Goal: Transaction & Acquisition: Purchase product/service

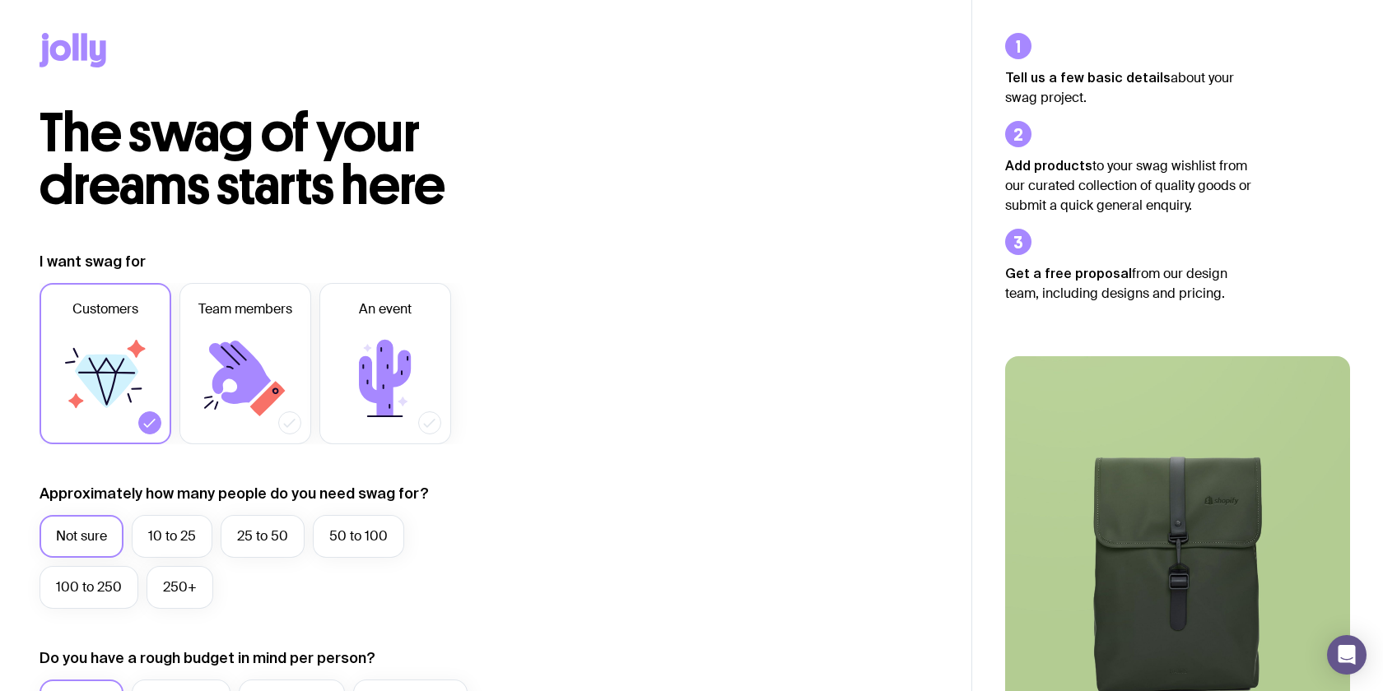
click at [72, 348] on icon at bounding box center [105, 378] width 99 height 99
click at [0, 0] on input "Customers" at bounding box center [0, 0] width 0 height 0
click at [106, 343] on icon at bounding box center [105, 378] width 99 height 99
click at [0, 0] on input "Customers" at bounding box center [0, 0] width 0 height 0
click at [379, 380] on icon at bounding box center [385, 378] width 52 height 77
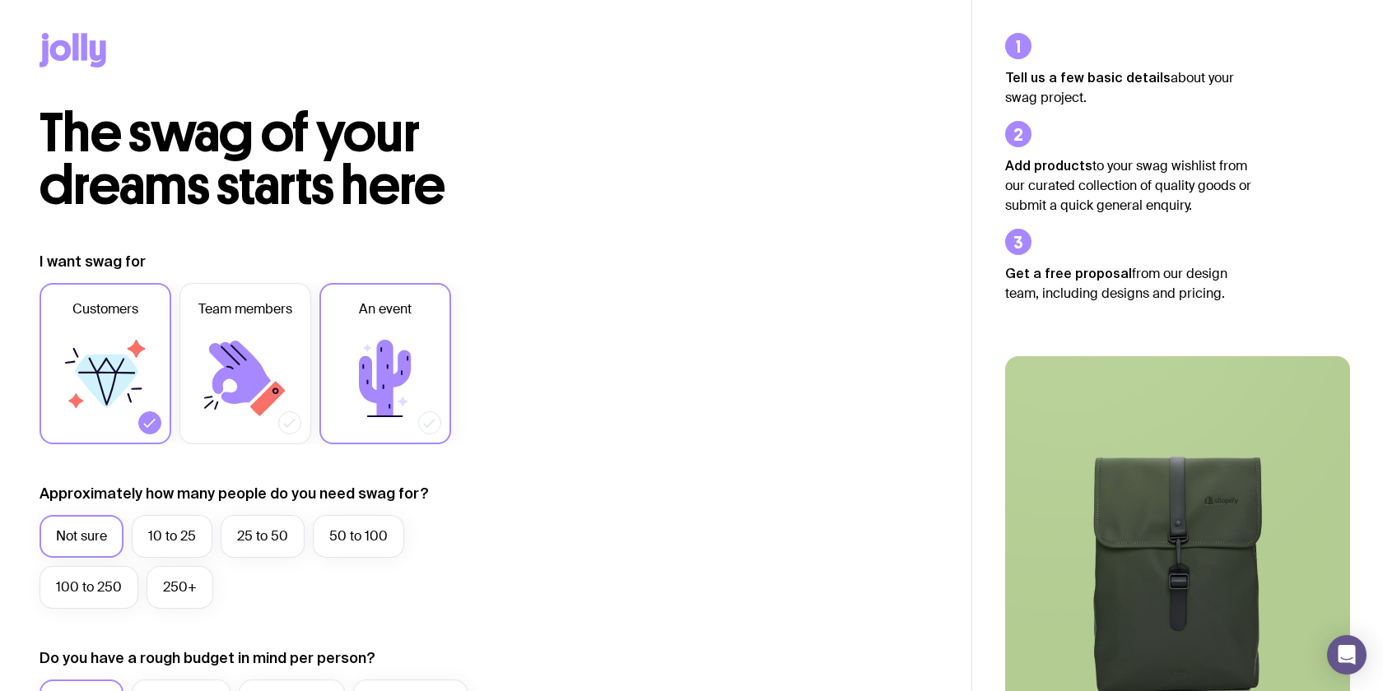
click at [0, 0] on input "An event" at bounding box center [0, 0] width 0 height 0
click at [71, 371] on icon at bounding box center [105, 378] width 99 height 99
click at [0, 0] on input "Customers" at bounding box center [0, 0] width 0 height 0
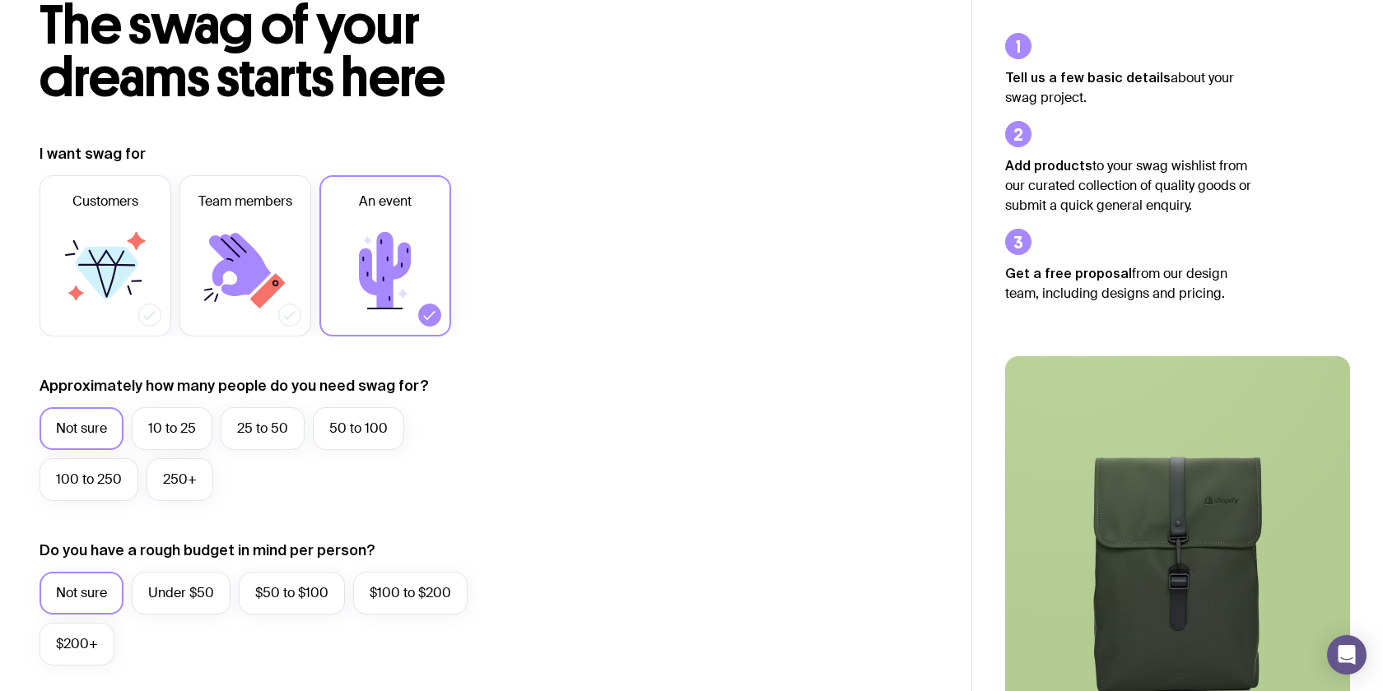
scroll to position [113, 0]
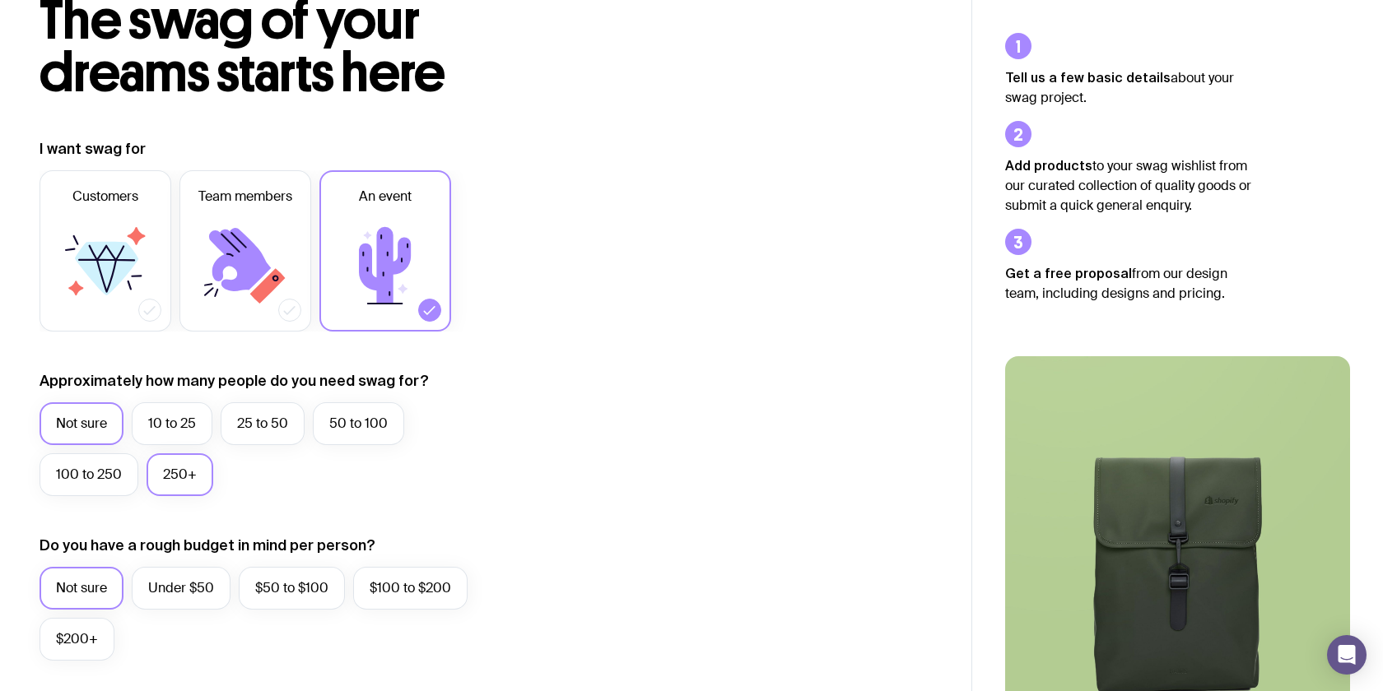
click at [151, 487] on label "250+" at bounding box center [180, 475] width 67 height 43
click at [0, 0] on input "250+" at bounding box center [0, 0] width 0 height 0
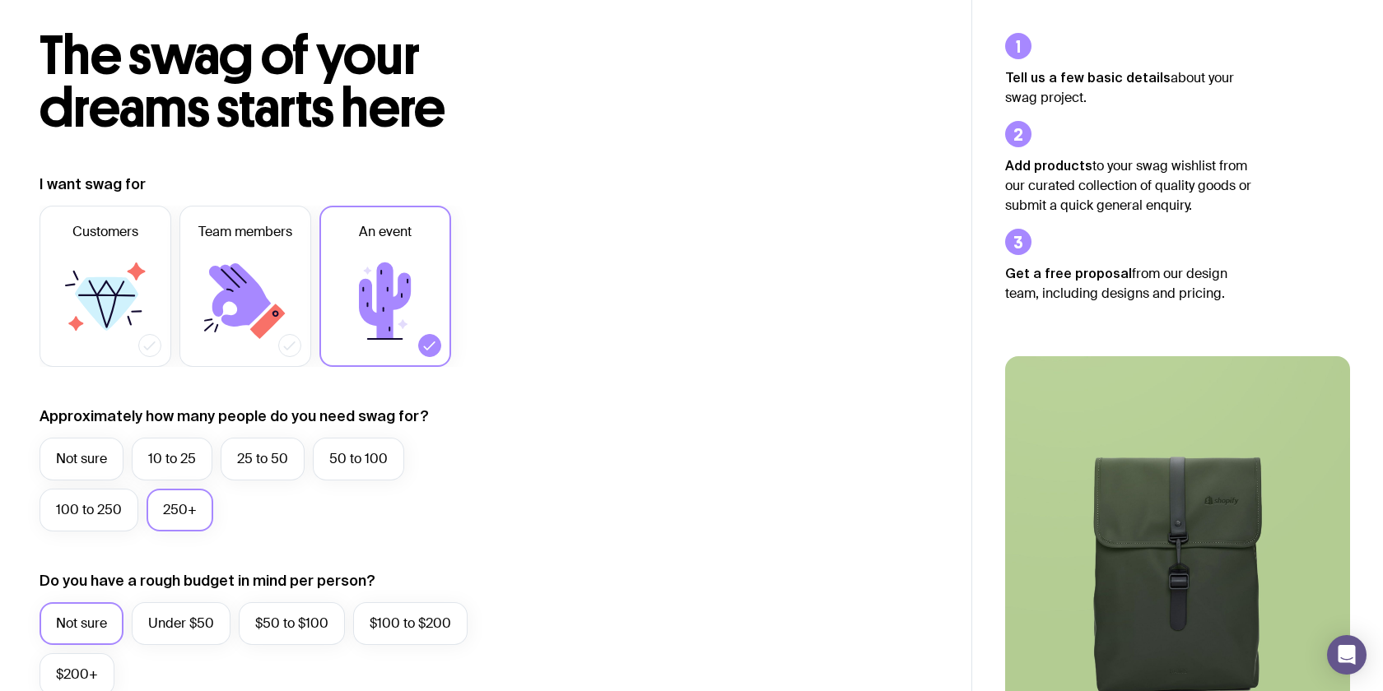
scroll to position [0, 0]
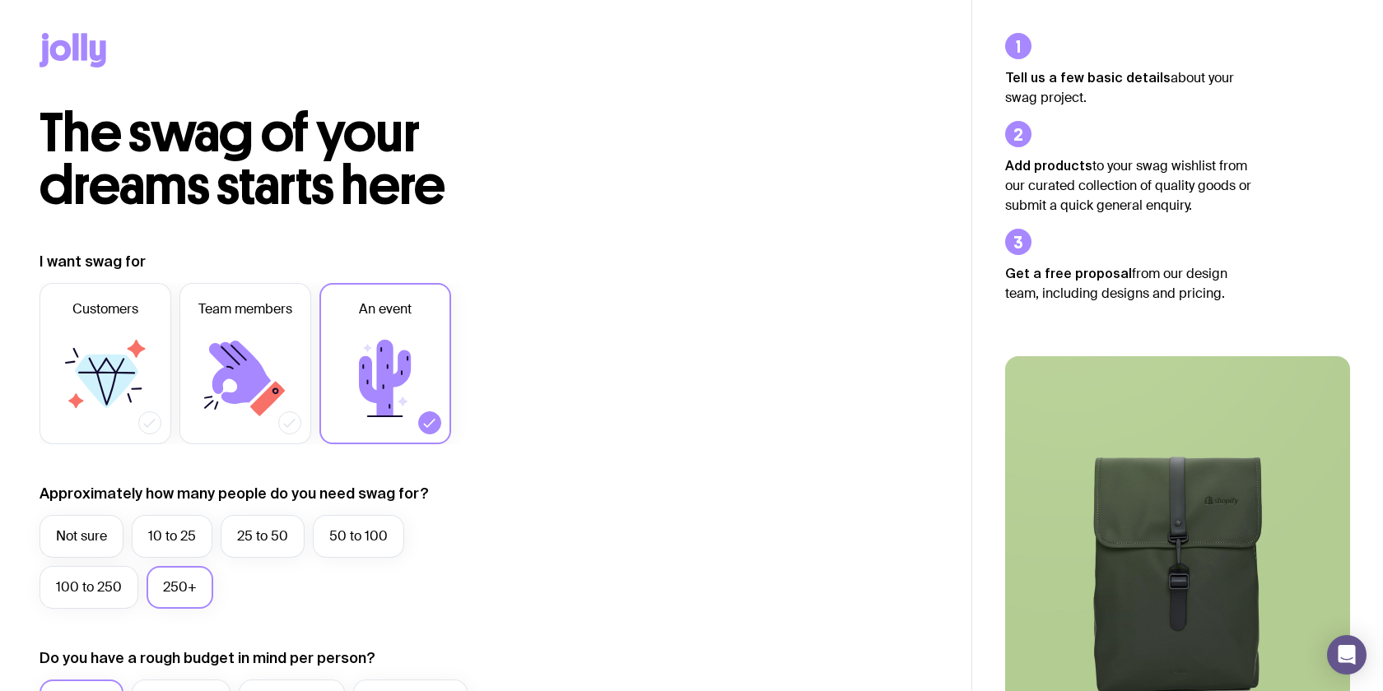
click at [71, 47] on icon at bounding box center [73, 50] width 67 height 35
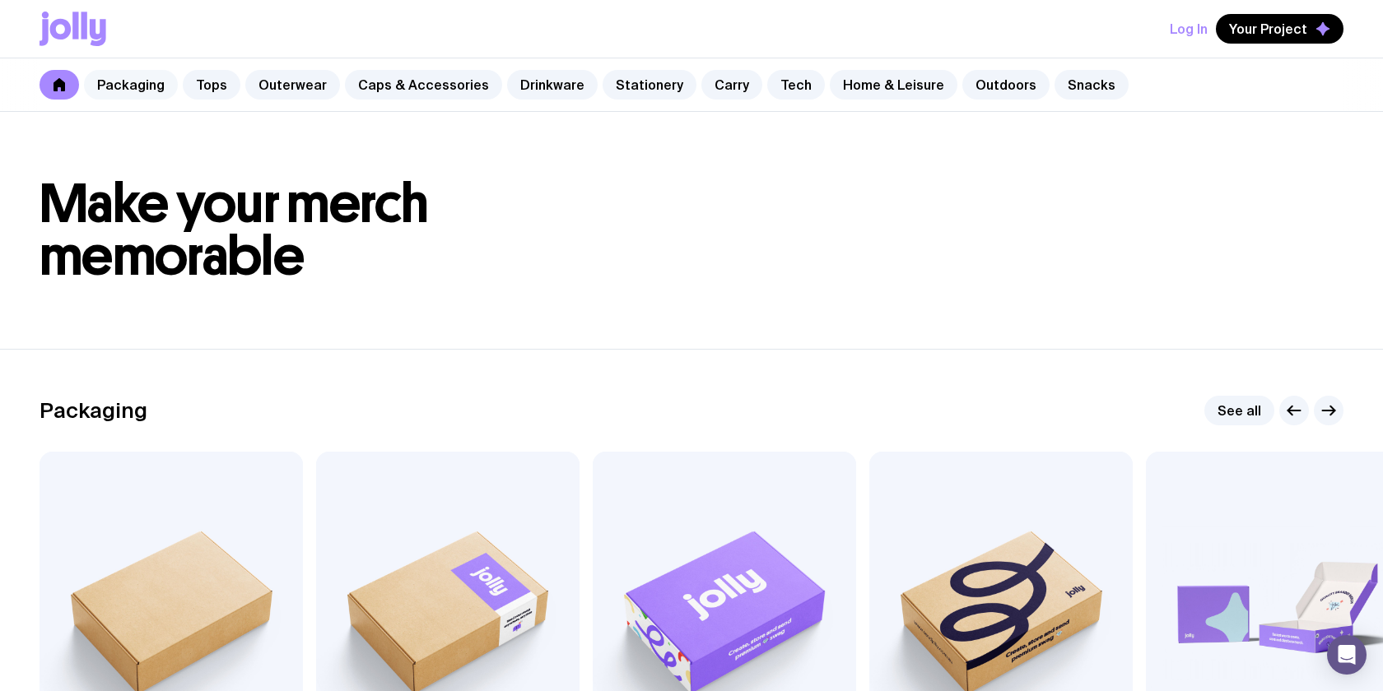
click at [139, 86] on link "Packaging" at bounding box center [131, 85] width 94 height 30
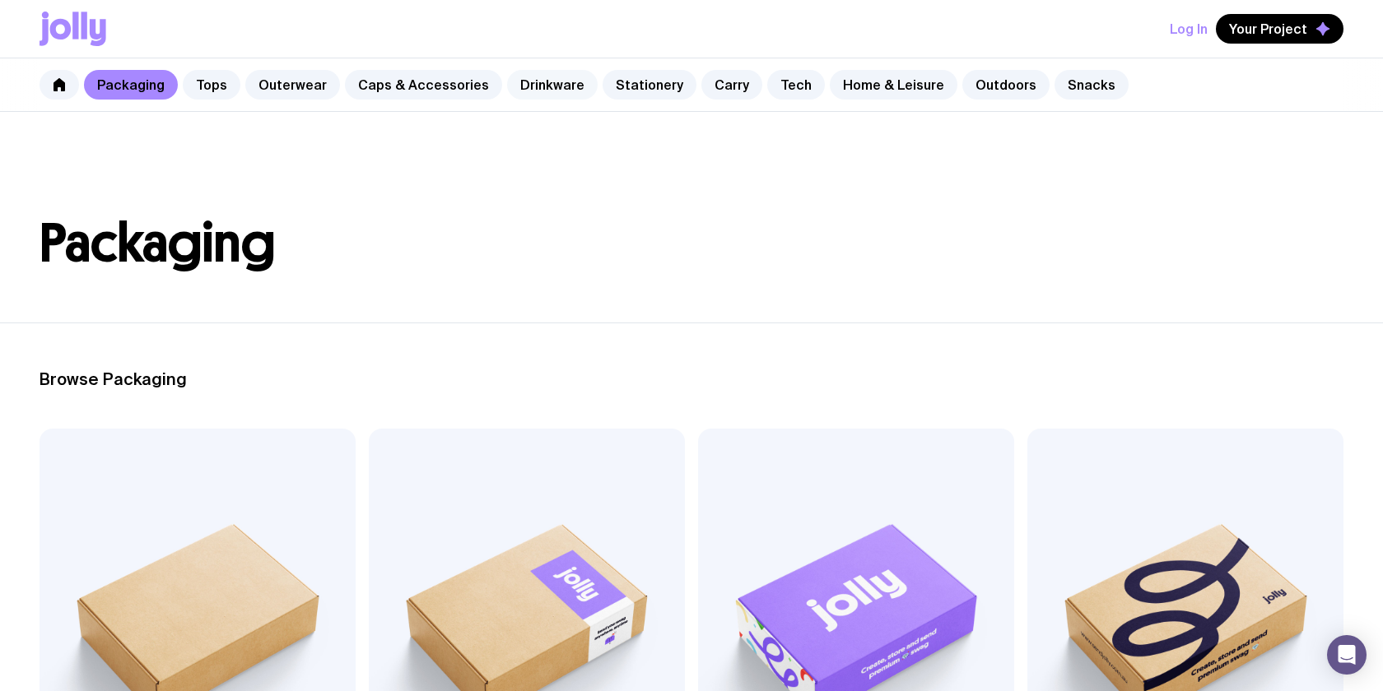
click at [536, 88] on link "Drinkware" at bounding box center [552, 85] width 91 height 30
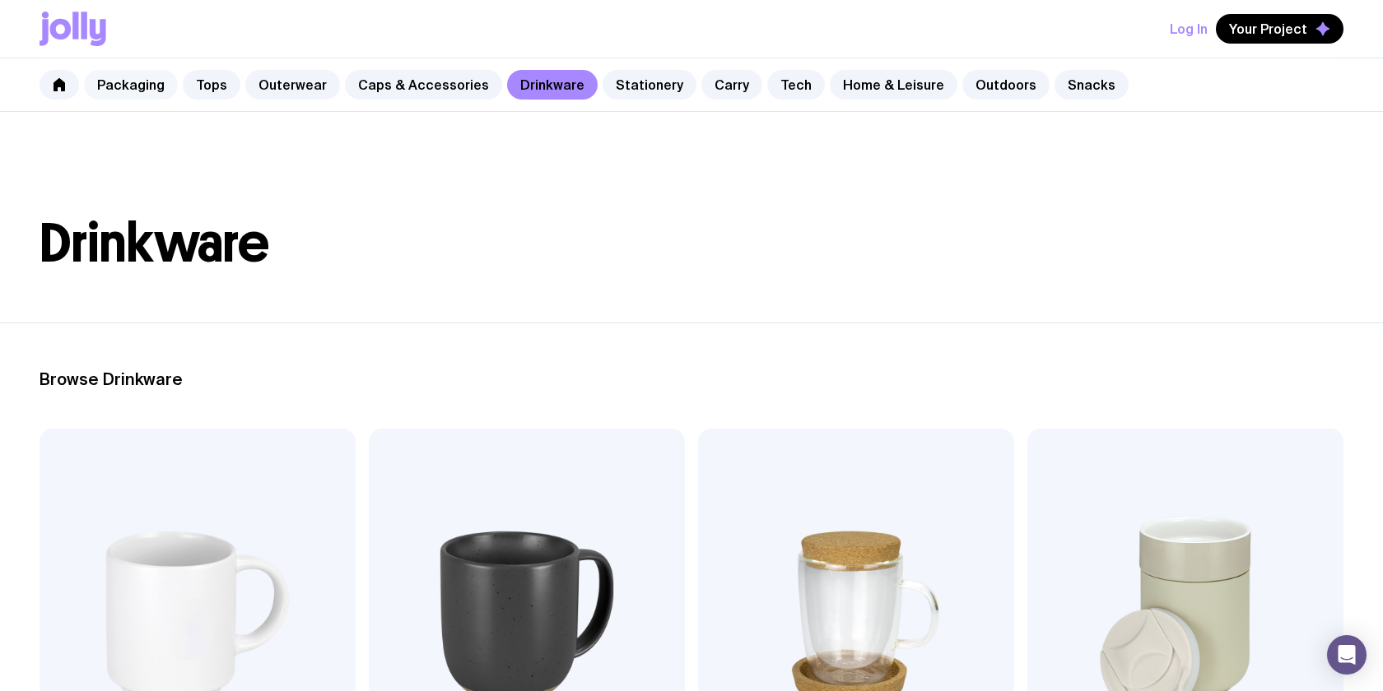
click at [139, 91] on link "Packaging" at bounding box center [131, 85] width 94 height 30
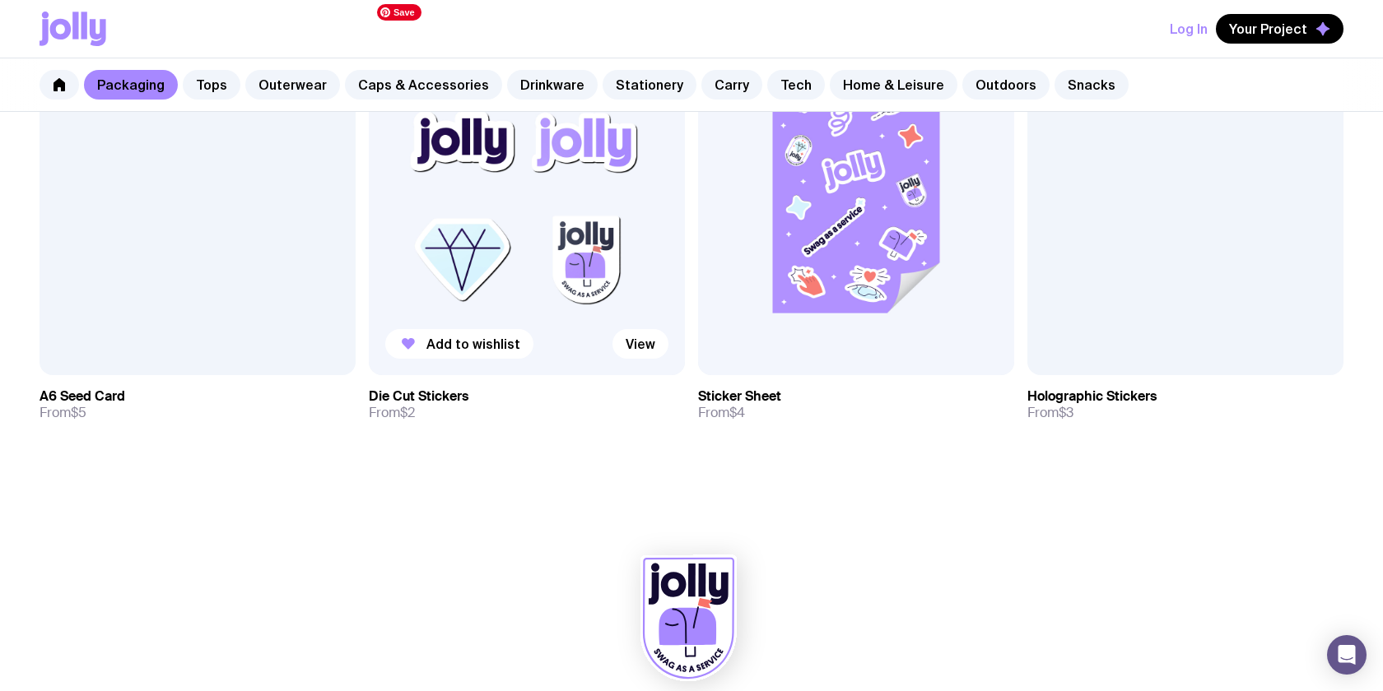
scroll to position [1943, 0]
